Goal: Connect with others: Participate in discussion

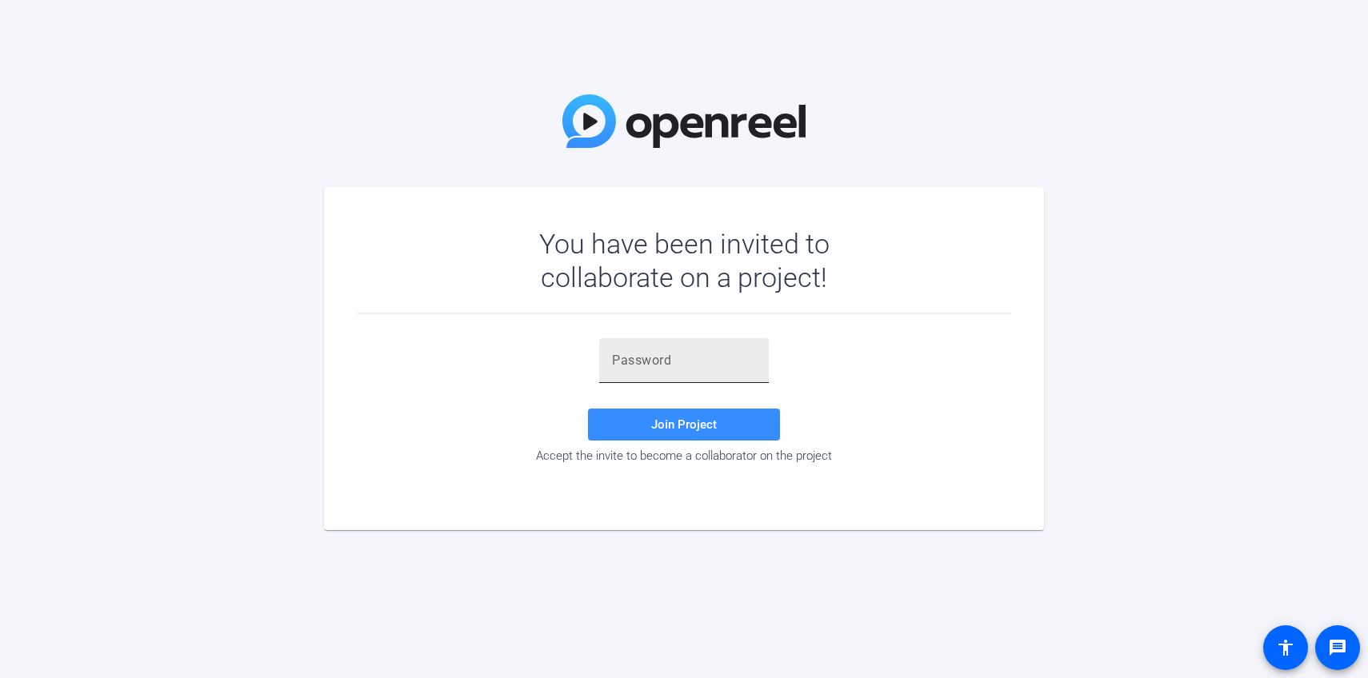
click at [644, 371] on div at bounding box center [684, 360] width 144 height 45
paste input "0O5Hhb"
type input "0O5Hhb"
click at [702, 422] on span "Join Project" at bounding box center [684, 425] width 66 height 14
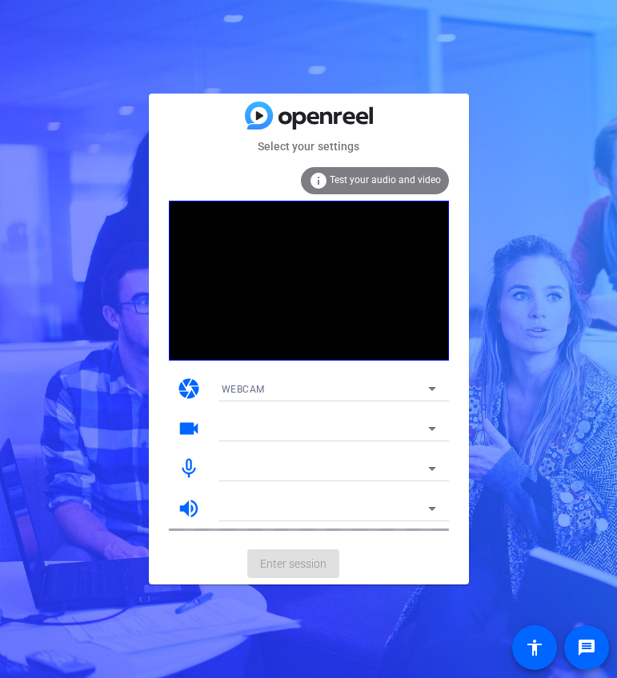
click at [565, 142] on div "Select your settings info Test your audio and video camera WEBCAM videocam mic_…" at bounding box center [308, 339] width 617 height 678
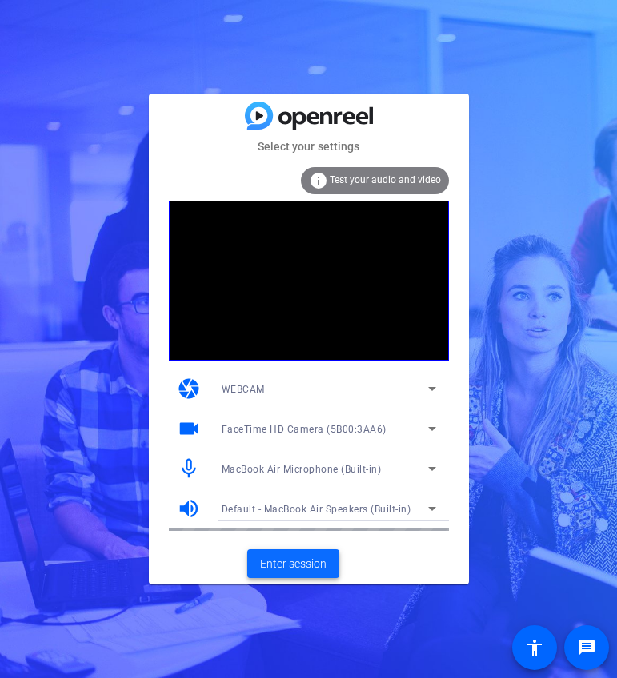
click at [318, 565] on span "Enter session" at bounding box center [293, 564] width 66 height 17
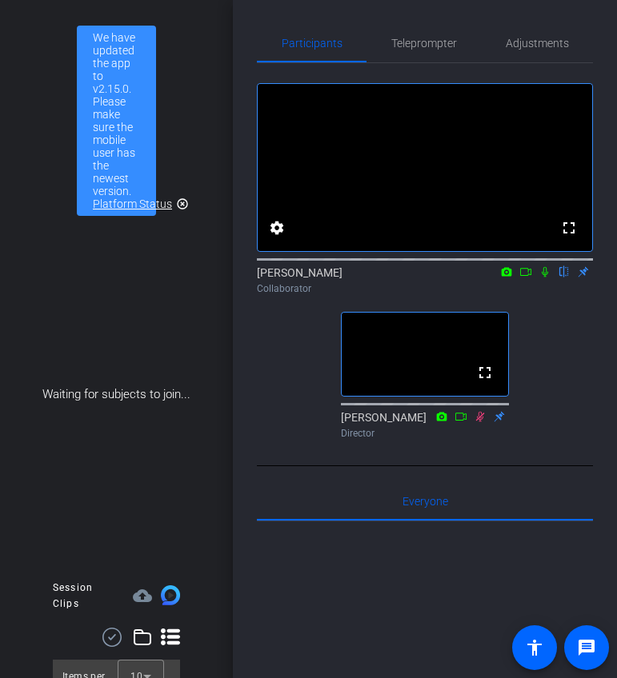
click at [522, 278] on icon at bounding box center [525, 271] width 13 height 11
click at [559, 278] on icon at bounding box center [564, 271] width 13 height 11
click at [551, 279] on mat-icon at bounding box center [544, 272] width 19 height 14
click at [548, 278] on icon at bounding box center [544, 271] width 13 height 11
click at [525, 278] on icon at bounding box center [525, 271] width 13 height 11
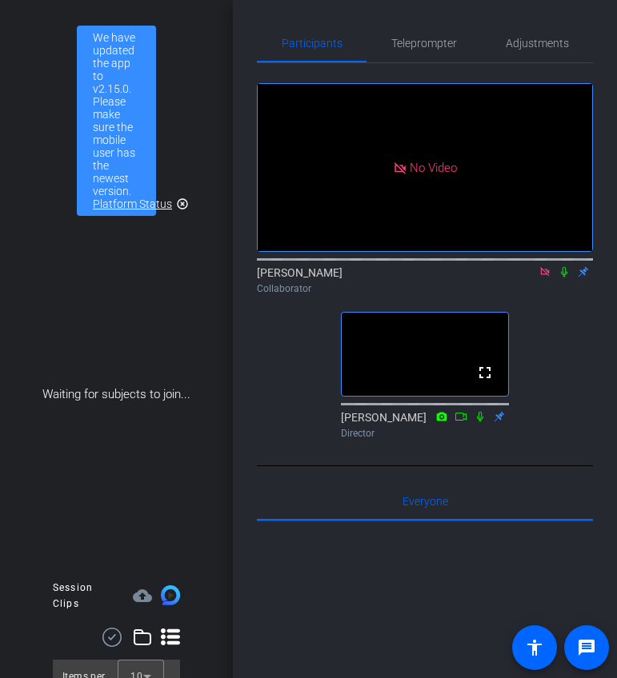
click at [565, 278] on icon at bounding box center [564, 272] width 6 height 10
click at [566, 278] on icon at bounding box center [564, 271] width 13 height 11
click at [546, 276] on icon at bounding box center [544, 271] width 9 height 9
